Goal: Information Seeking & Learning: Learn about a topic

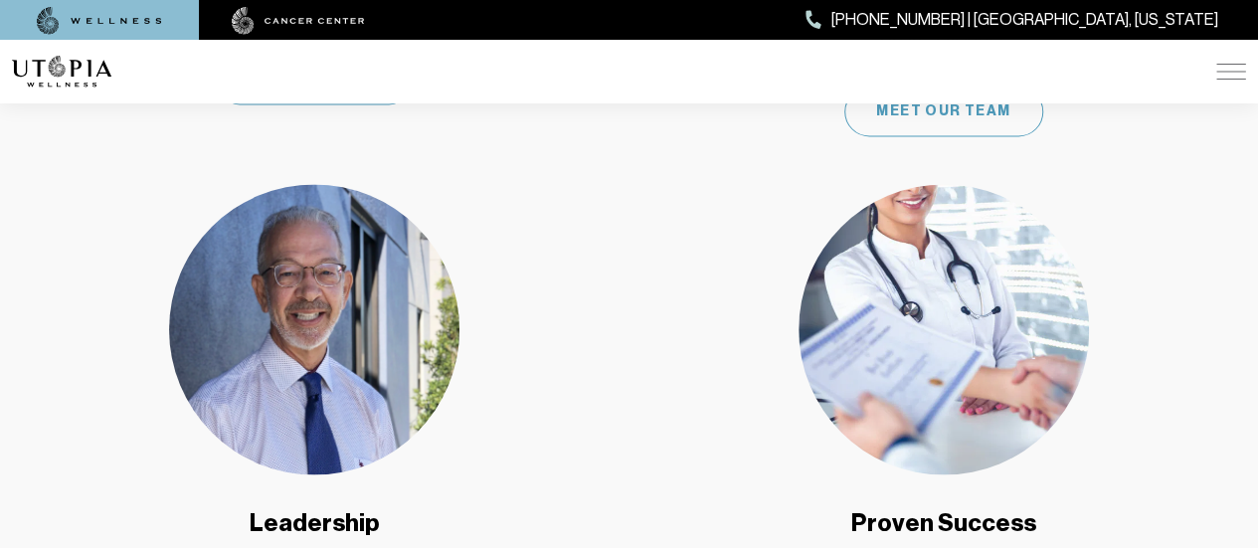
scroll to position [1392, 0]
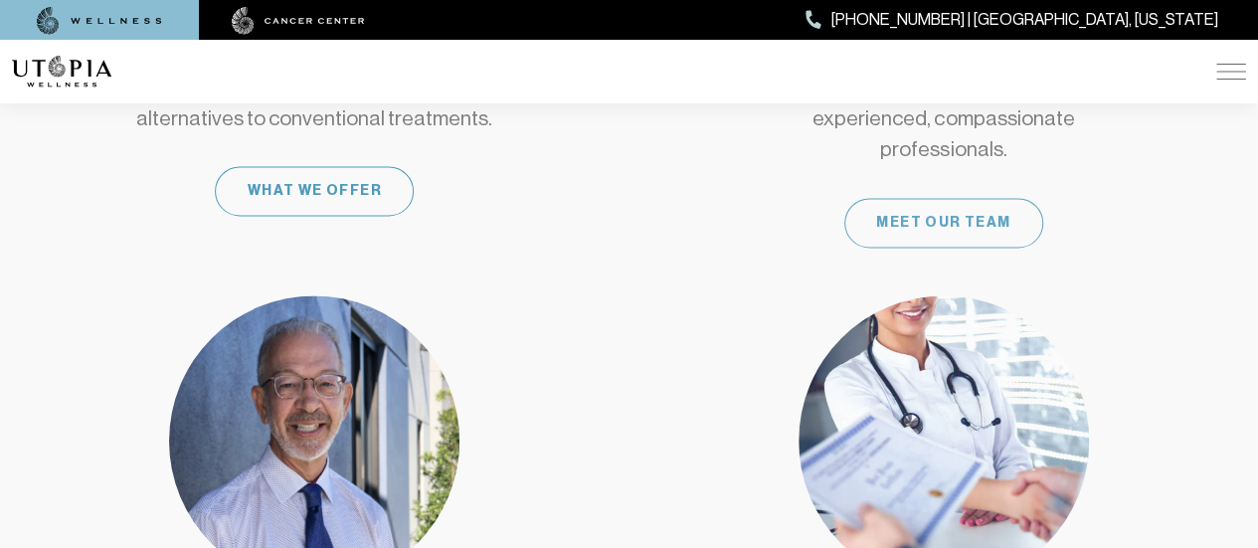
click at [957, 198] on div "Meet Our Team" at bounding box center [943, 223] width 199 height 50
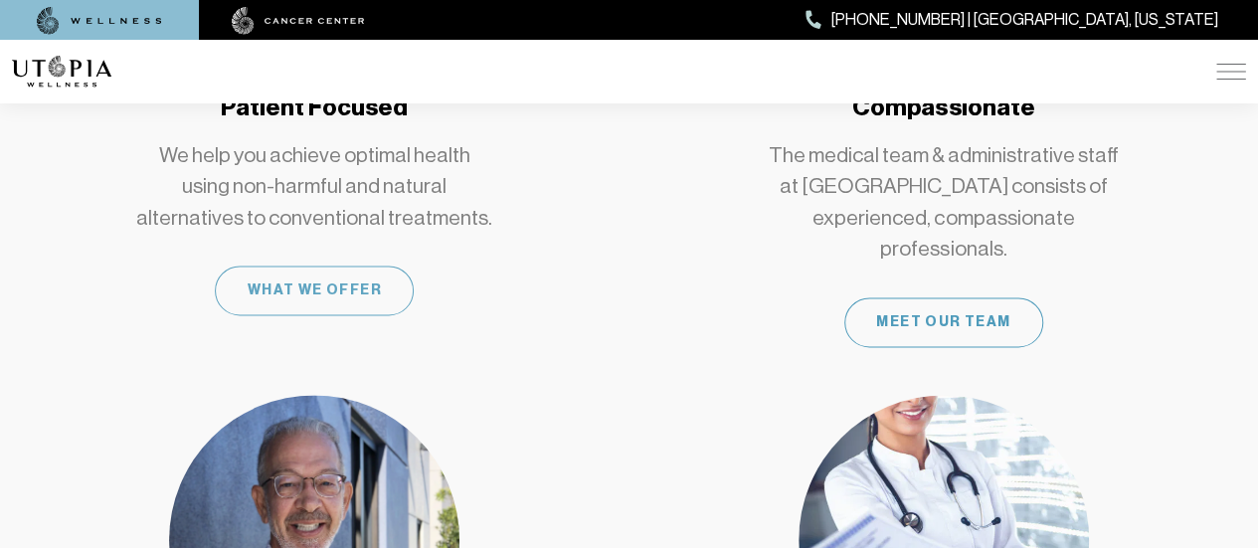
click at [299, 266] on div "What We Offer" at bounding box center [314, 291] width 199 height 50
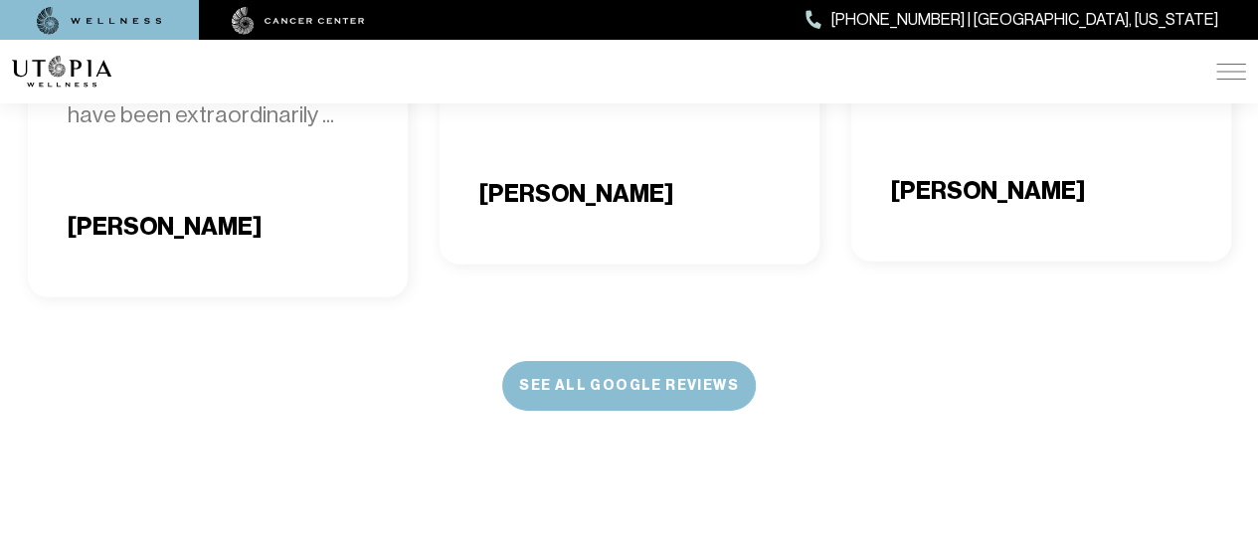
scroll to position [6863, 0]
